Goal: Task Accomplishment & Management: Manage account settings

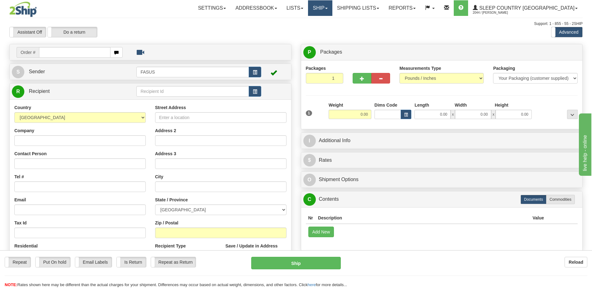
click at [328, 8] on span at bounding box center [326, 8] width 2 height 1
click at [326, 32] on span "OnHold / Order Queue" at bounding box center [304, 29] width 44 height 5
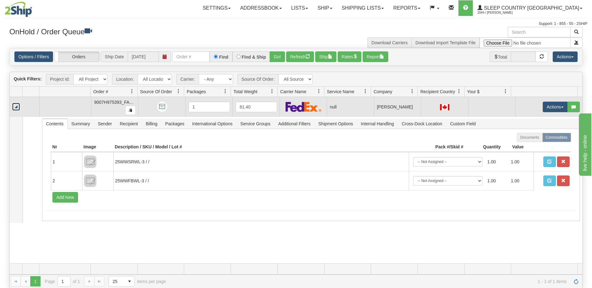
click at [13, 107] on link "Collapse" at bounding box center [16, 107] width 8 height 8
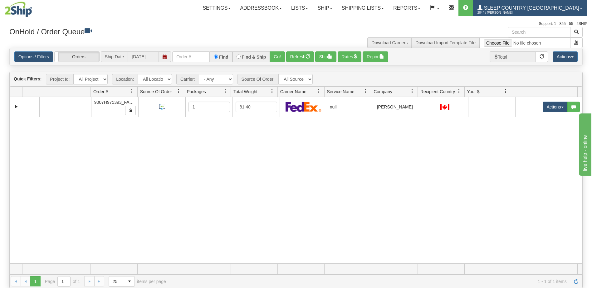
click at [537, 7] on span "Sleep Country [GEOGRAPHIC_DATA]" at bounding box center [530, 7] width 97 height 5
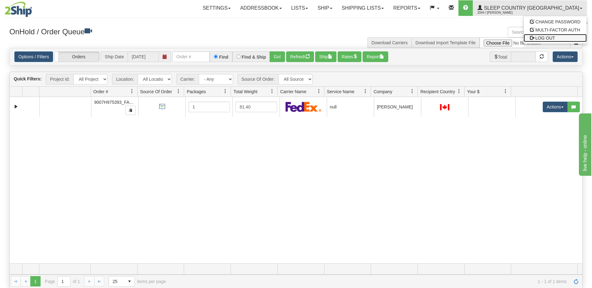
click at [540, 40] on span "LOG OUT" at bounding box center [545, 38] width 20 height 5
